Goal: Find specific page/section: Find specific page/section

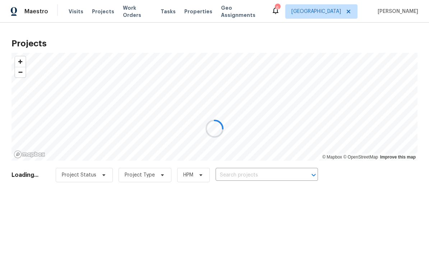
click at [100, 13] on div at bounding box center [214, 128] width 429 height 257
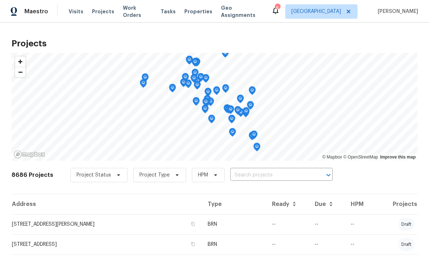
click at [272, 177] on input "text" at bounding box center [271, 175] width 82 height 11
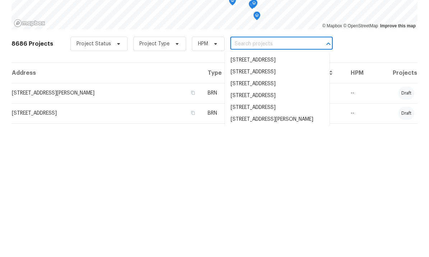
click at [276, 170] on input "text" at bounding box center [271, 175] width 82 height 11
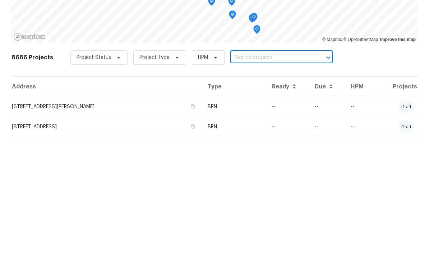
click at [264, 170] on input "text" at bounding box center [271, 175] width 82 height 11
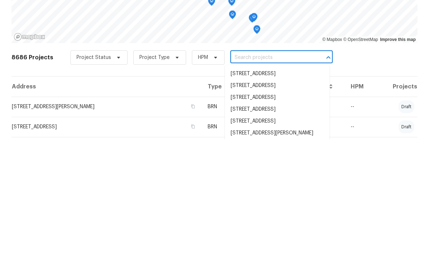
click at [264, 170] on input "text" at bounding box center [271, 175] width 82 height 11
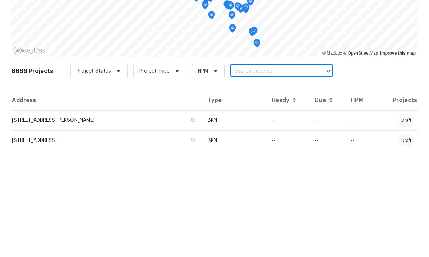
paste input "9404 Wayside Dr, Sunland, CA 91040"
type input "9404 Wayside Dr, Sunland, CA 91040"
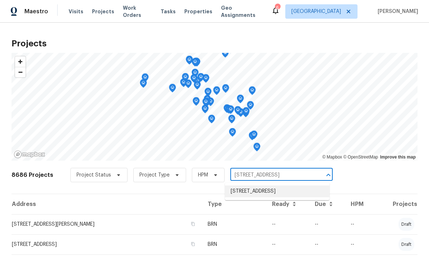
click at [265, 185] on li "9404 Wayside Dr, Sunland, CA 91040" at bounding box center [277, 191] width 105 height 12
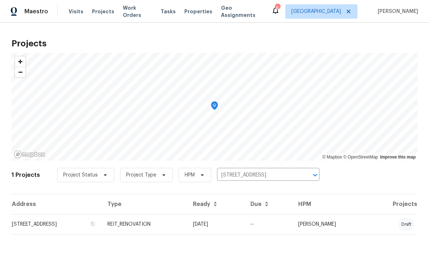
click at [47, 228] on td "9404 Wayside Dr, Sunland, CA 91040" at bounding box center [56, 224] width 90 height 20
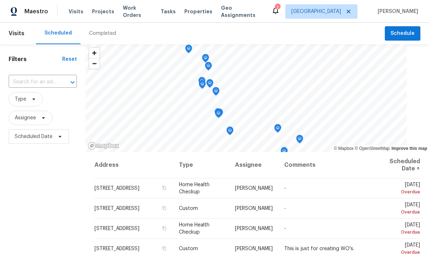
click at [170, 9] on span "Tasks" at bounding box center [168, 11] width 15 height 5
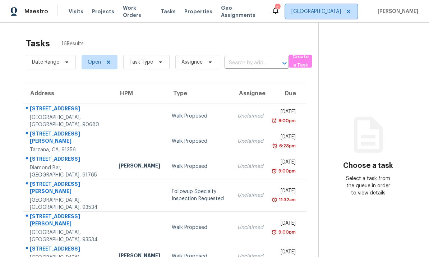
click at [332, 13] on span "[GEOGRAPHIC_DATA]" at bounding box center [316, 11] width 50 height 7
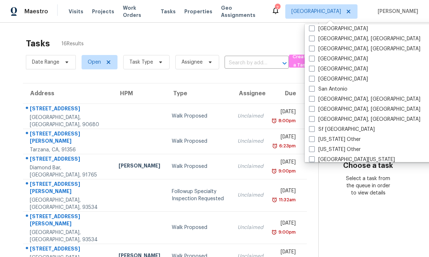
scroll to position [909, 0]
click at [313, 96] on span at bounding box center [312, 99] width 6 height 6
click at [313, 96] on input "[GEOGRAPHIC_DATA], [GEOGRAPHIC_DATA]" at bounding box center [311, 97] width 5 height 5
checkbox input "true"
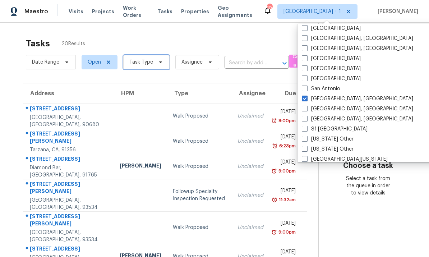
click at [161, 62] on icon at bounding box center [161, 62] width 6 height 6
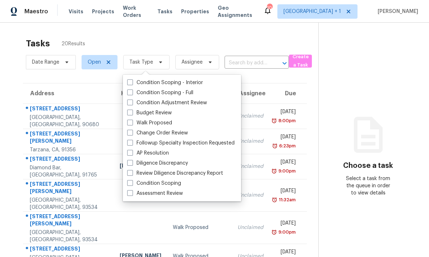
click at [133, 110] on label "Budget Review" at bounding box center [149, 112] width 45 height 7
click at [132, 110] on input "Budget Review" at bounding box center [129, 111] width 5 height 5
checkbox input "true"
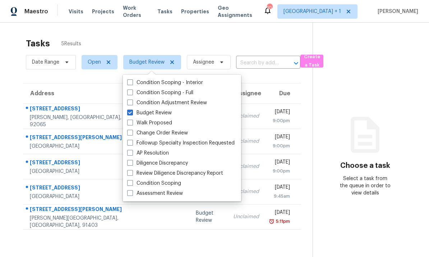
click at [268, 32] on div "Tasks 5 Results Date Range Open Budget Review Assignee ​ Create a Task Address …" at bounding box center [214, 151] width 429 height 257
